Goal: Find specific page/section: Find specific page/section

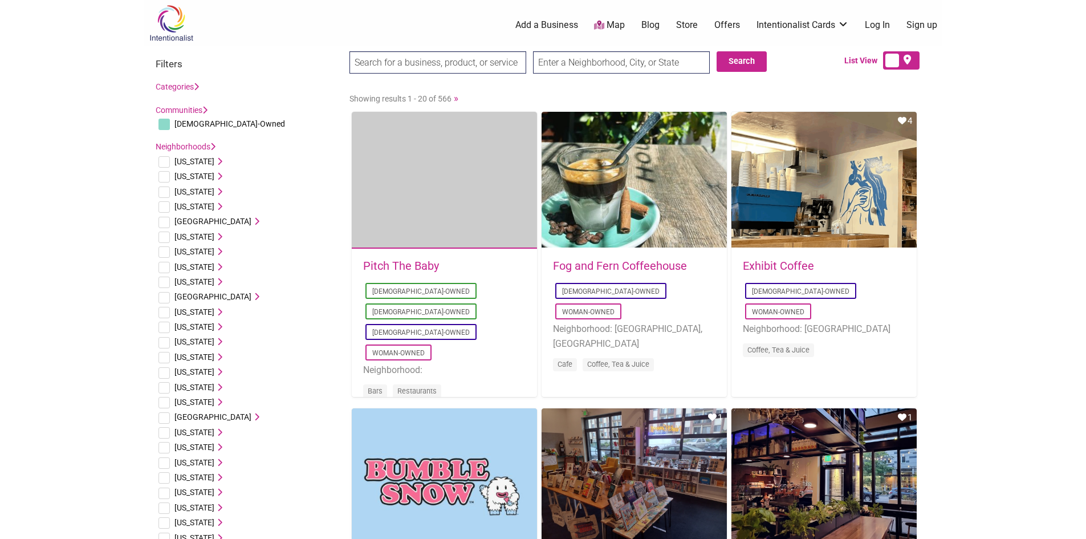
scroll to position [285, 0]
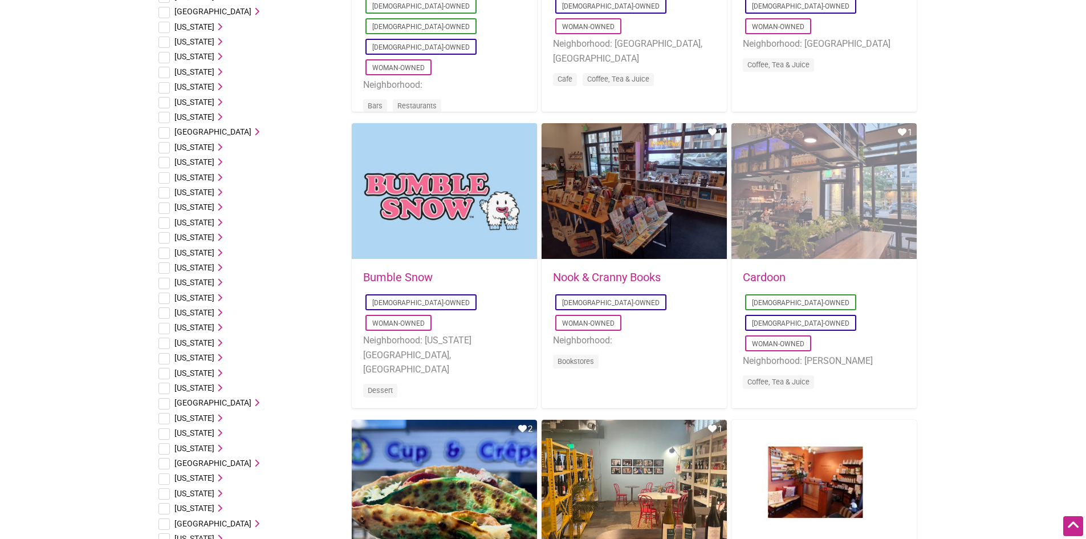
click at [788, 189] on div "Favorite Count 1" at bounding box center [824, 191] width 185 height 137
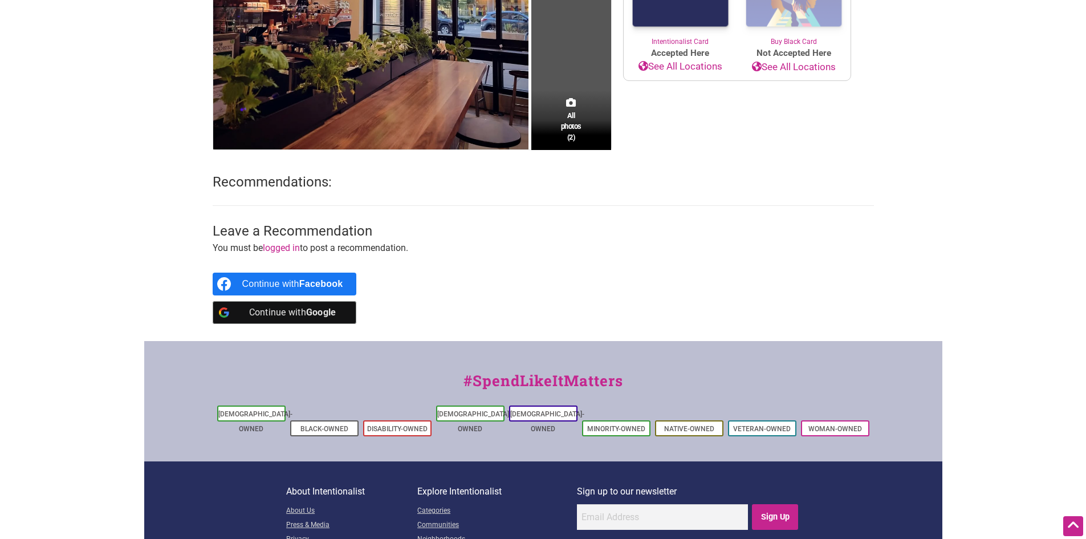
scroll to position [359, 0]
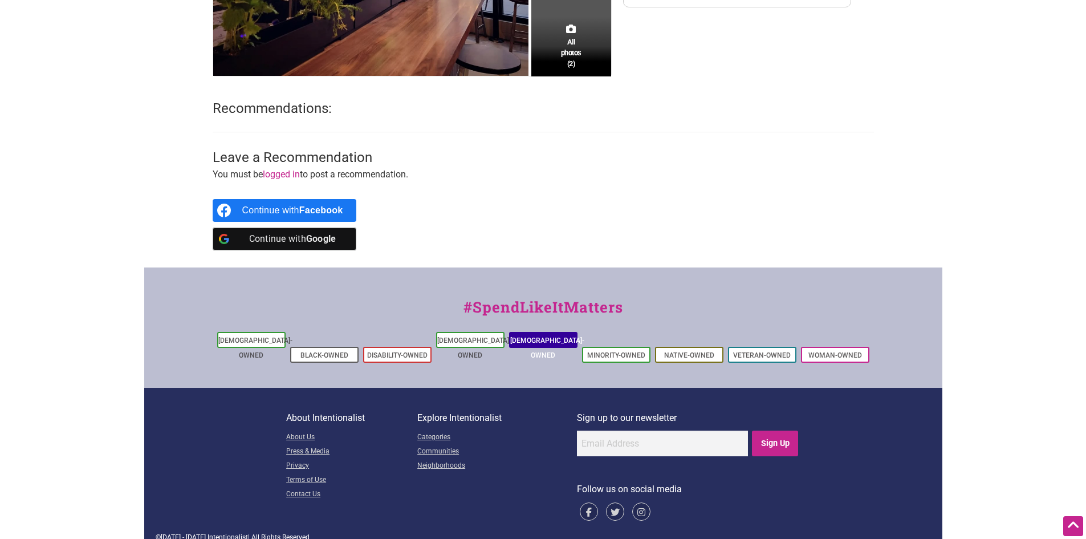
click at [535, 340] on link "[DEMOGRAPHIC_DATA]-Owned" at bounding box center [547, 347] width 74 height 23
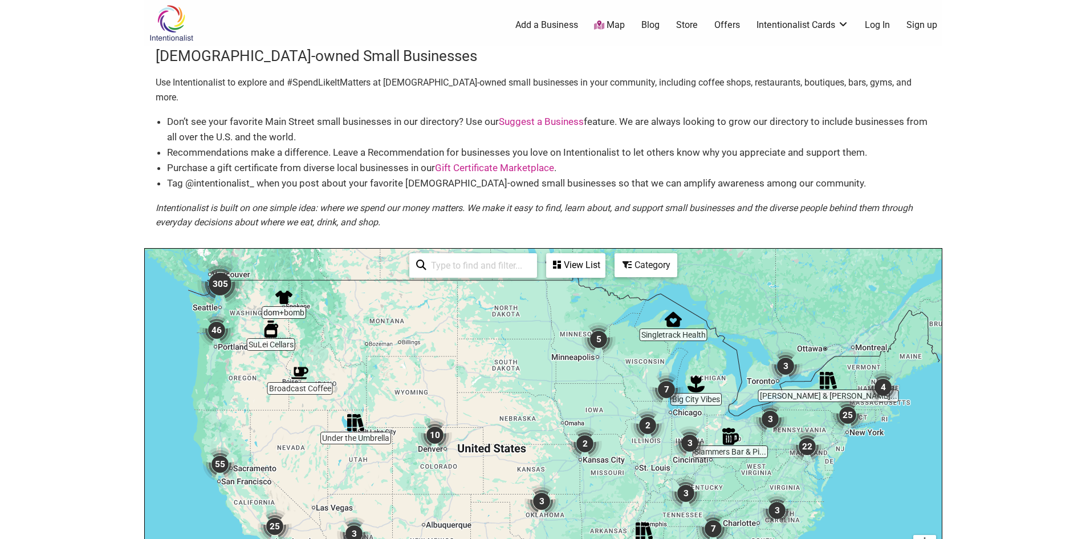
click at [216, 311] on img "46" at bounding box center [216, 329] width 43 height 43
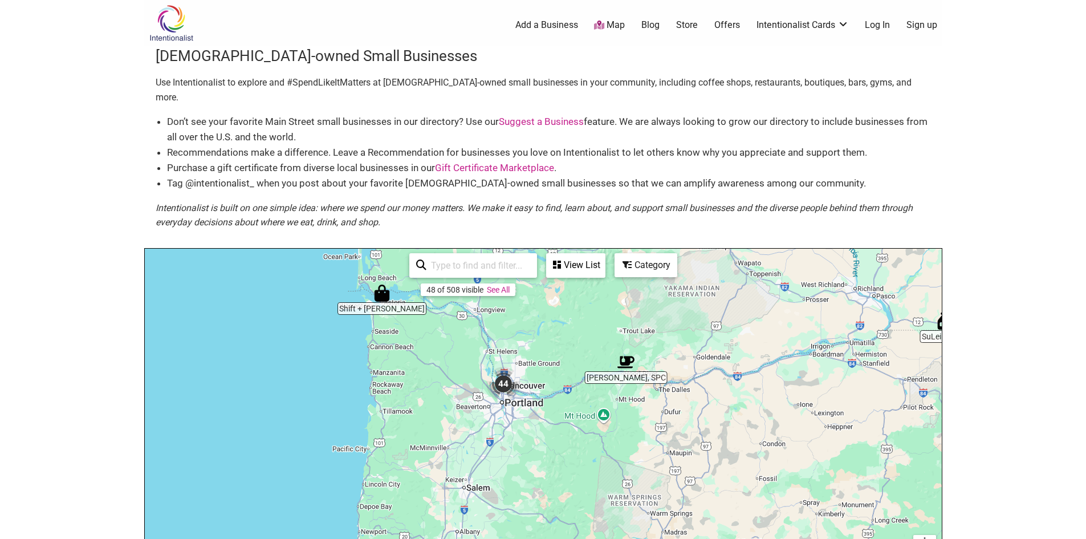
drag, startPoint x: 669, startPoint y: 375, endPoint x: 691, endPoint y: 387, distance: 24.8
click at [691, 387] on div "To navigate, press the arrow keys." at bounding box center [543, 471] width 797 height 444
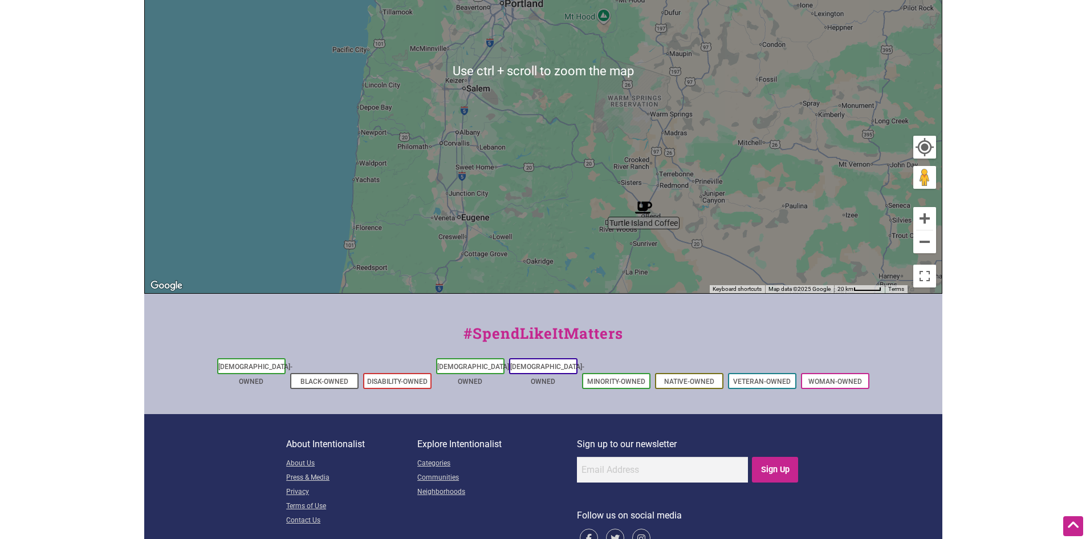
scroll to position [411, 0]
